Goal: Use online tool/utility

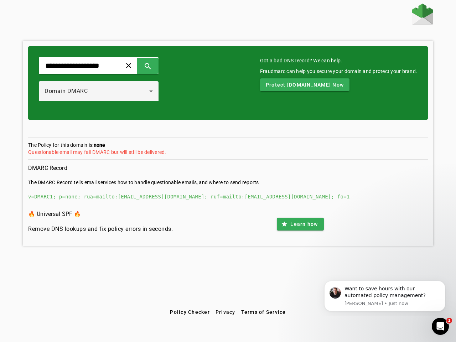
click at [137, 66] on span at bounding box center [128, 65] width 17 height 17
click at [157, 66] on span at bounding box center [147, 65] width 17 height 17
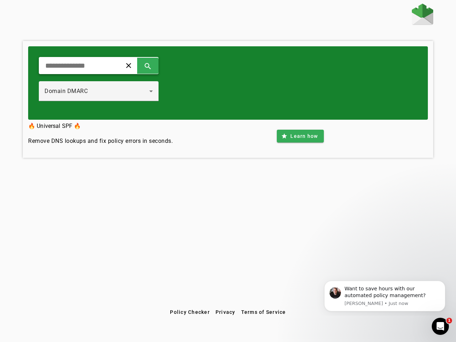
click at [106, 91] on div "Domain DMARC" at bounding box center [97, 91] width 105 height 9
click at [312, 85] on div "clear search Domain DMARC" at bounding box center [228, 82] width 400 height 73
